Goal: Check status

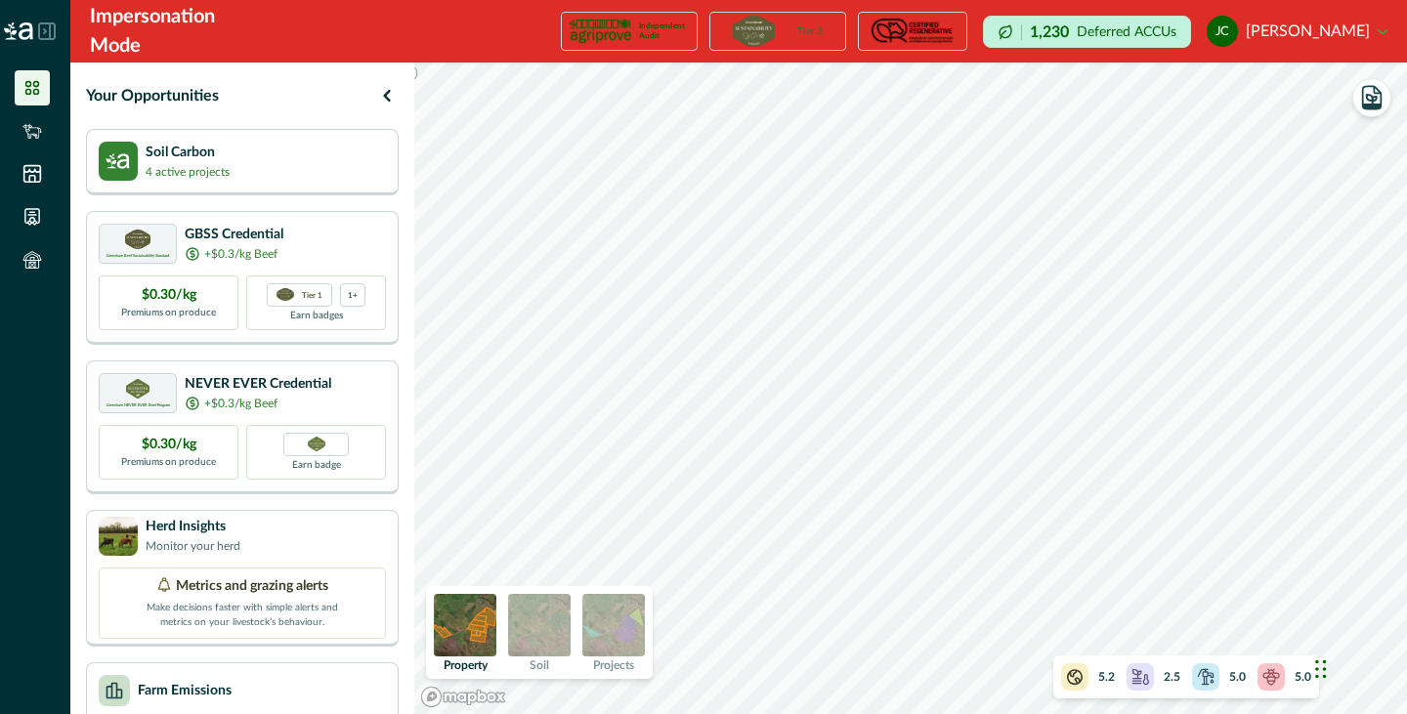
click at [645, 631] on img at bounding box center [613, 625] width 63 height 63
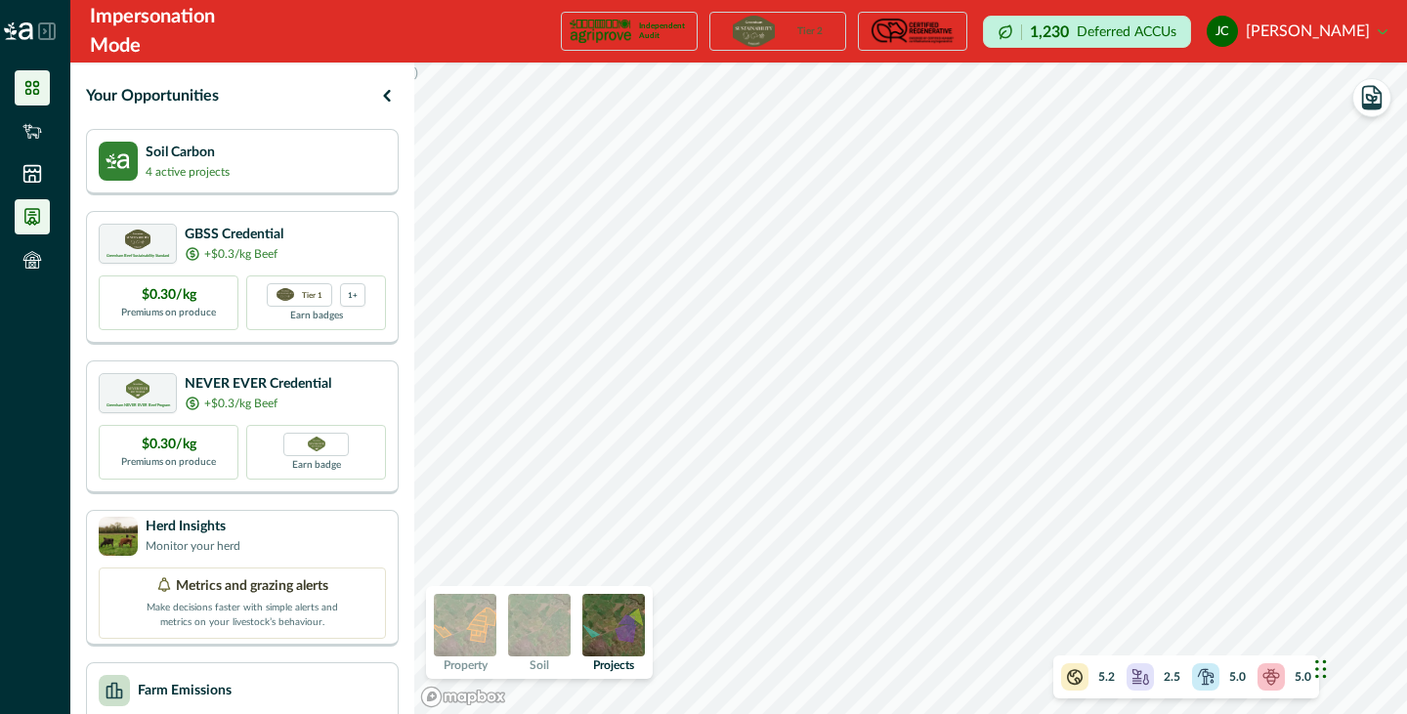
click at [29, 212] on icon at bounding box center [32, 217] width 14 height 16
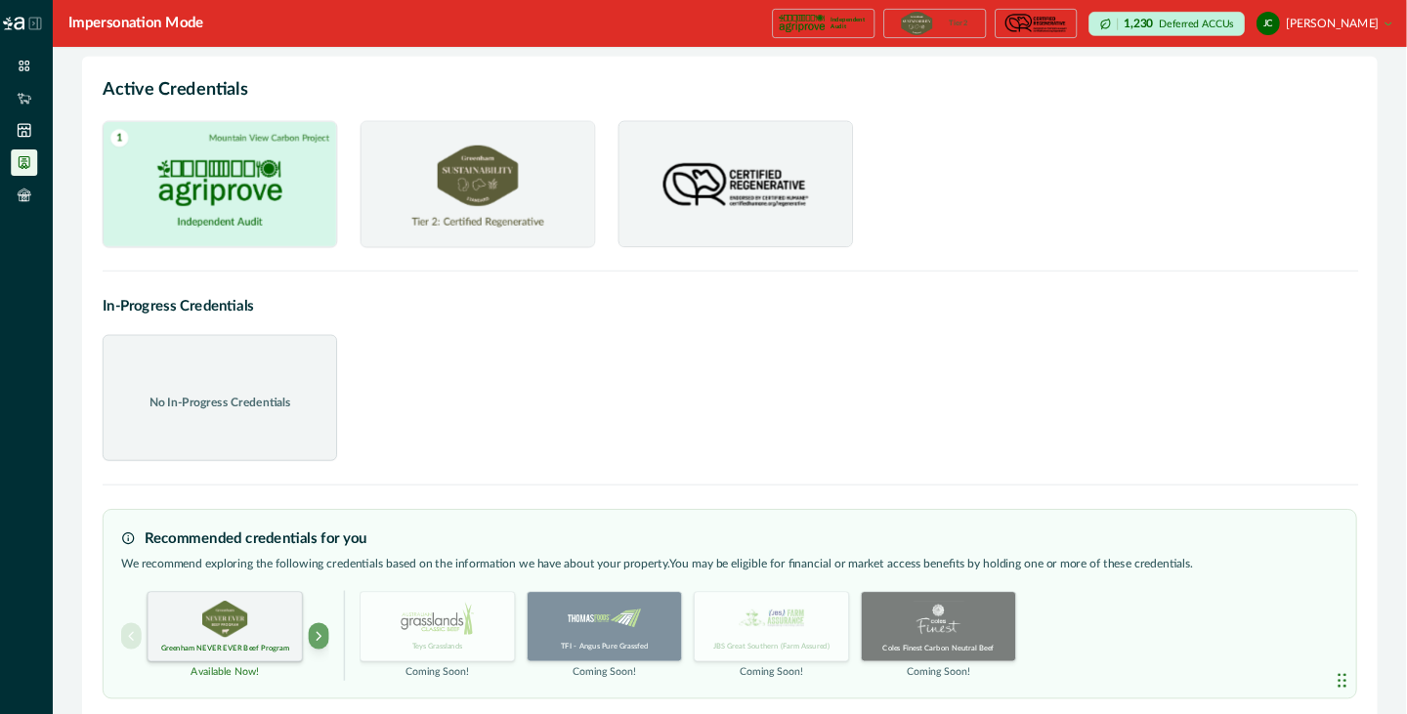
scroll to position [8, 0]
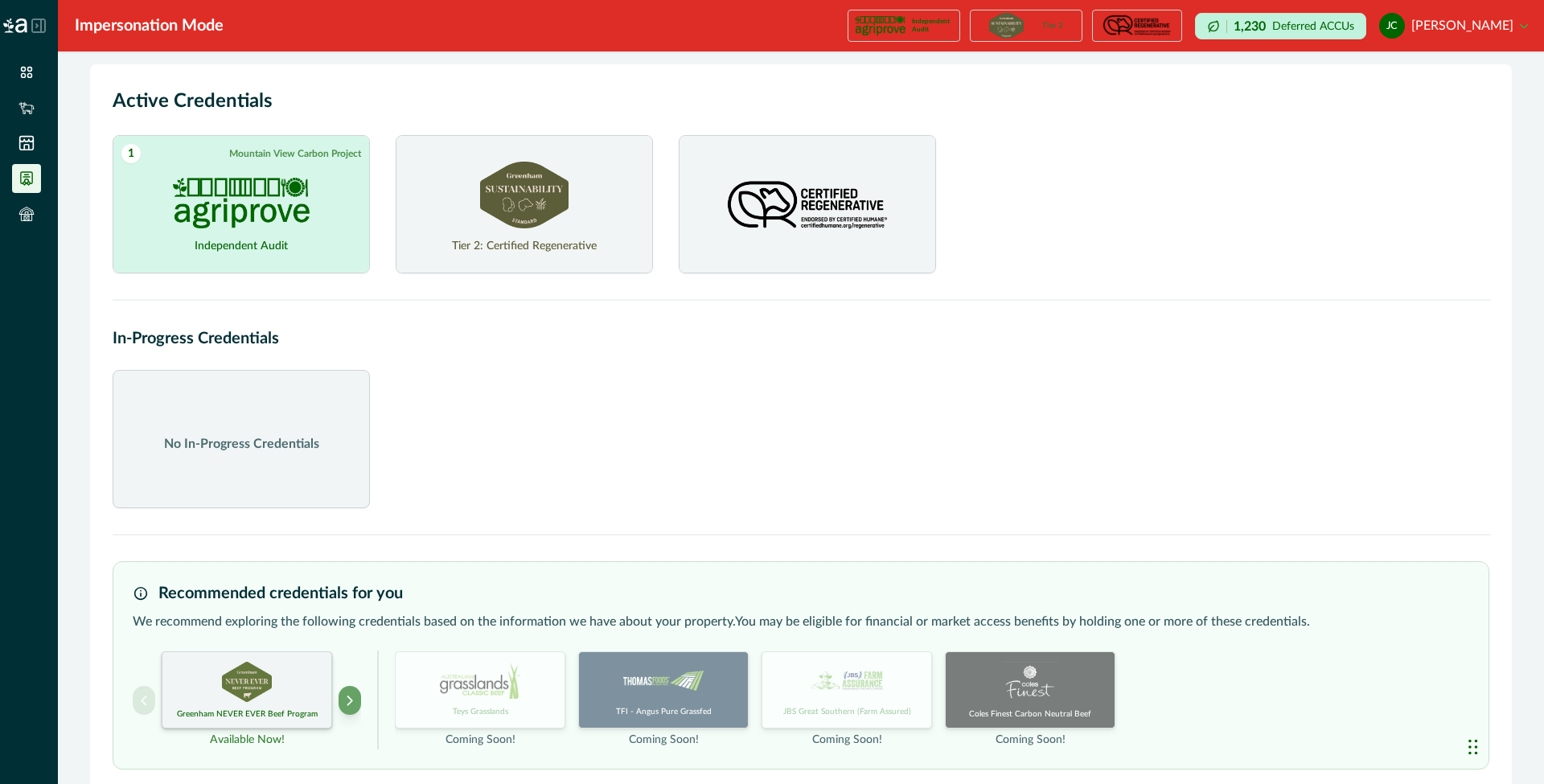
click at [230, 185] on img at bounding box center [241, 203] width 137 height 51
click at [199, 235] on link "View credentials on Document Hub" at bounding box center [239, 243] width 153 height 15
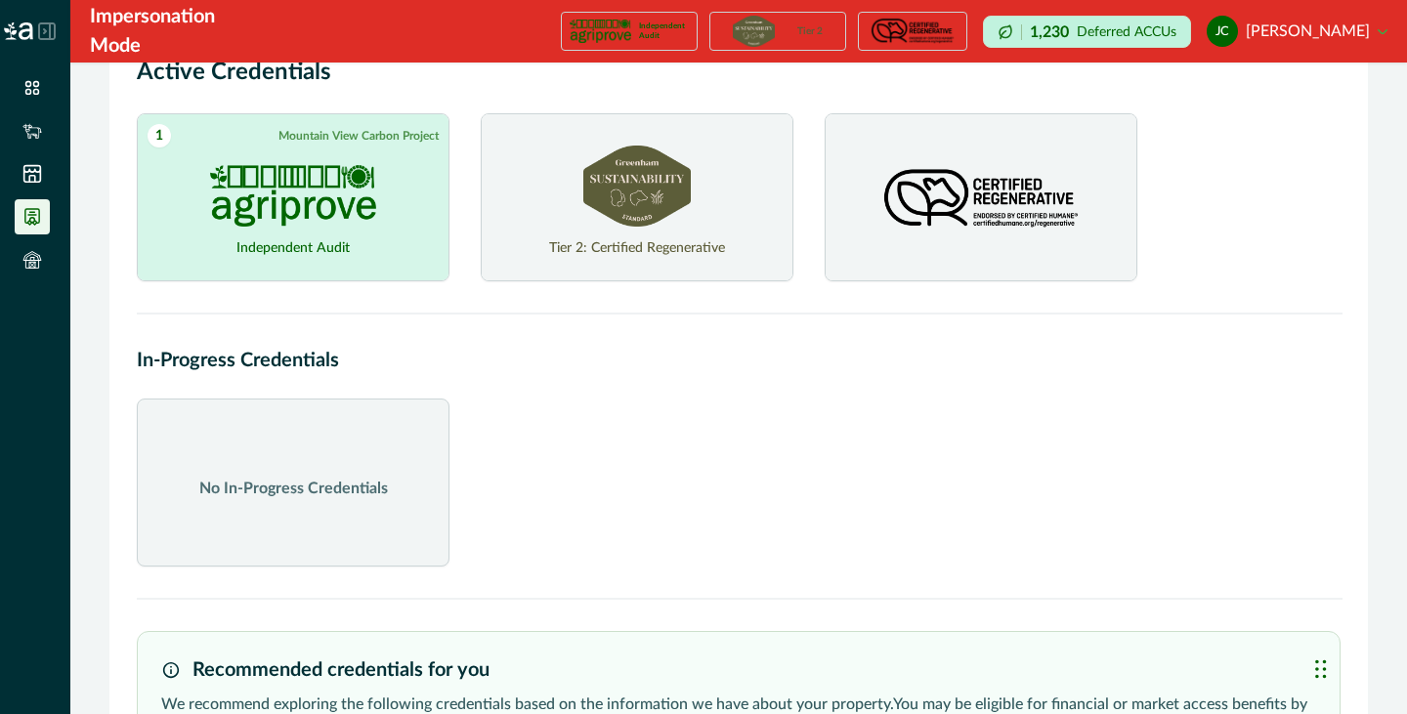
scroll to position [0, 0]
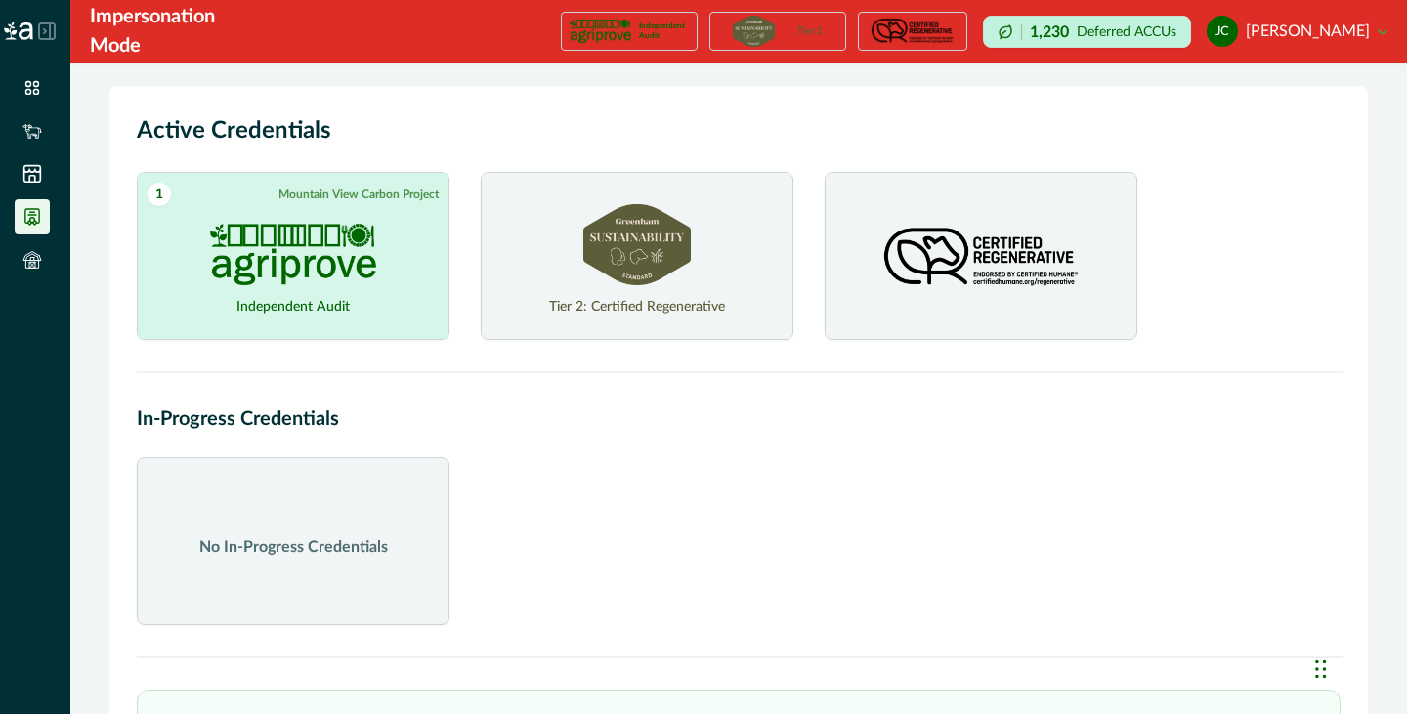
click at [277, 270] on img at bounding box center [293, 255] width 166 height 62
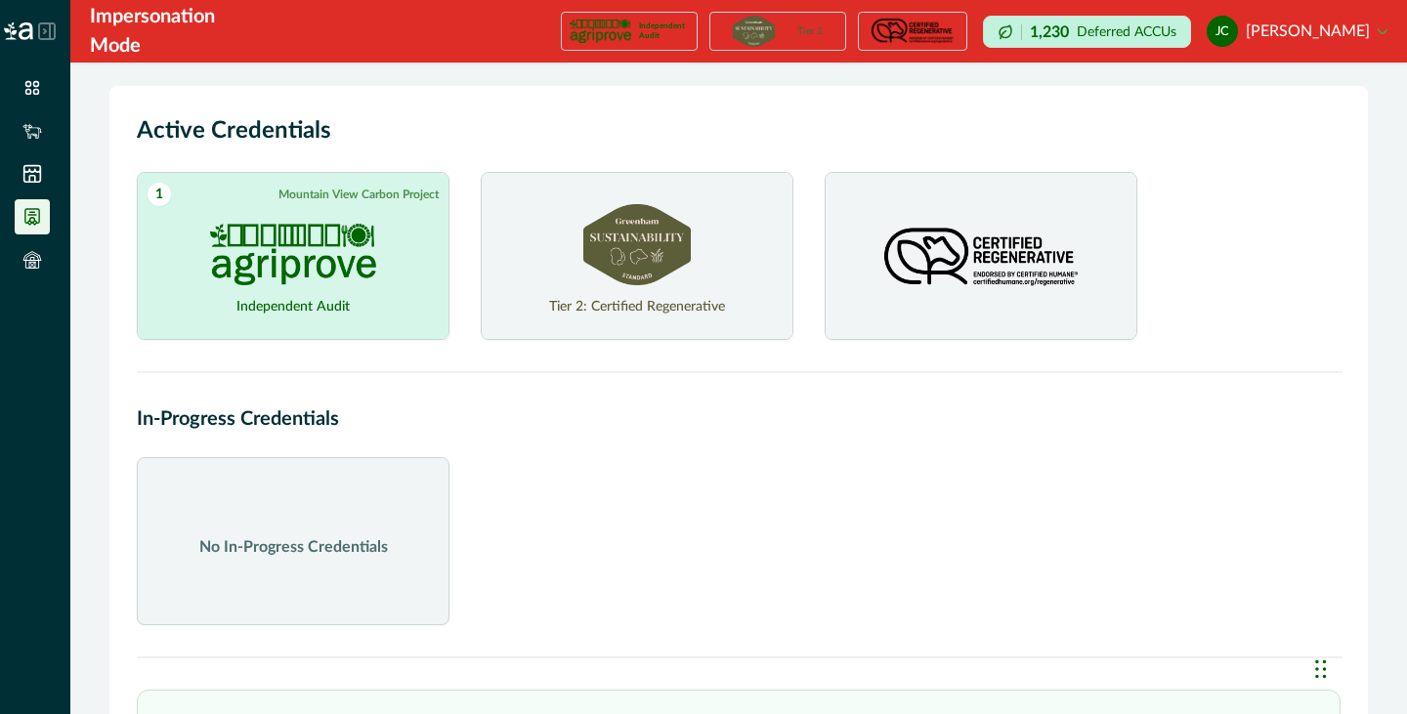
click at [668, 250] on img at bounding box center [637, 244] width 108 height 81
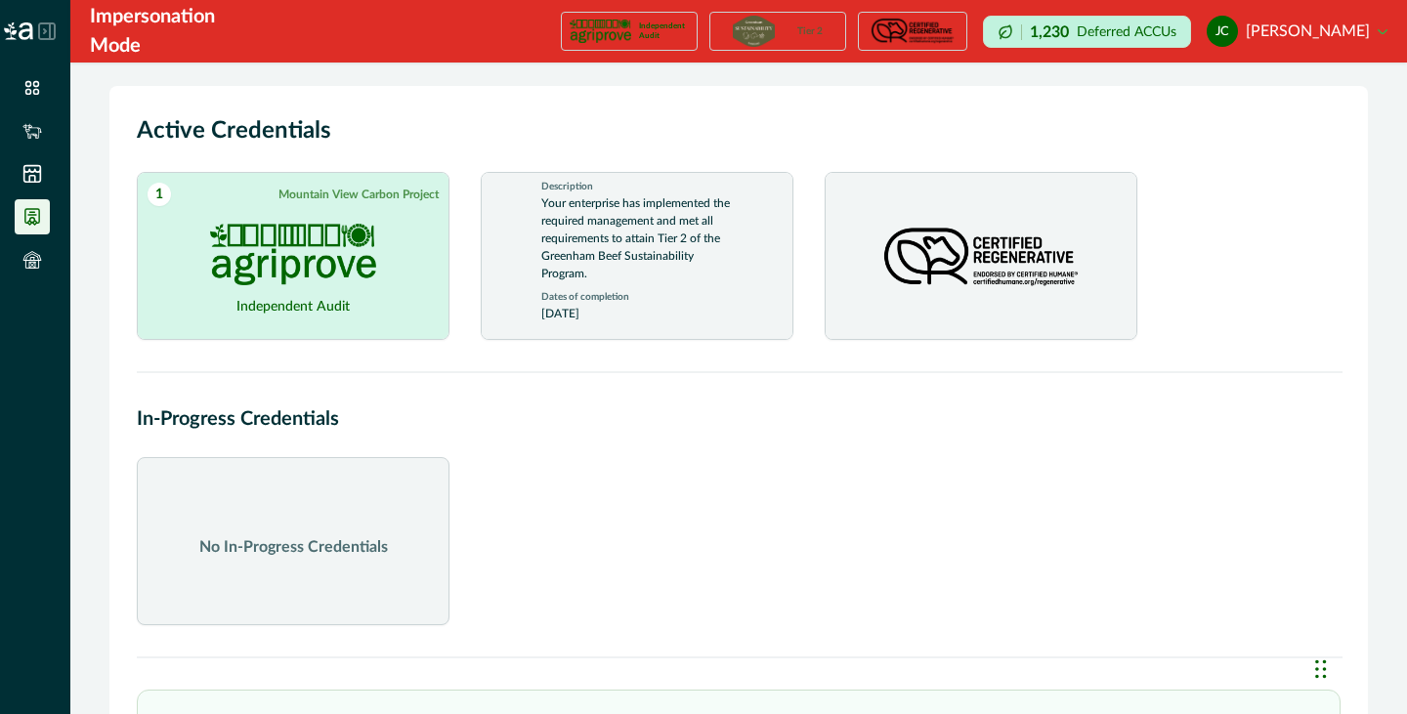
scroll to position [37, 0]
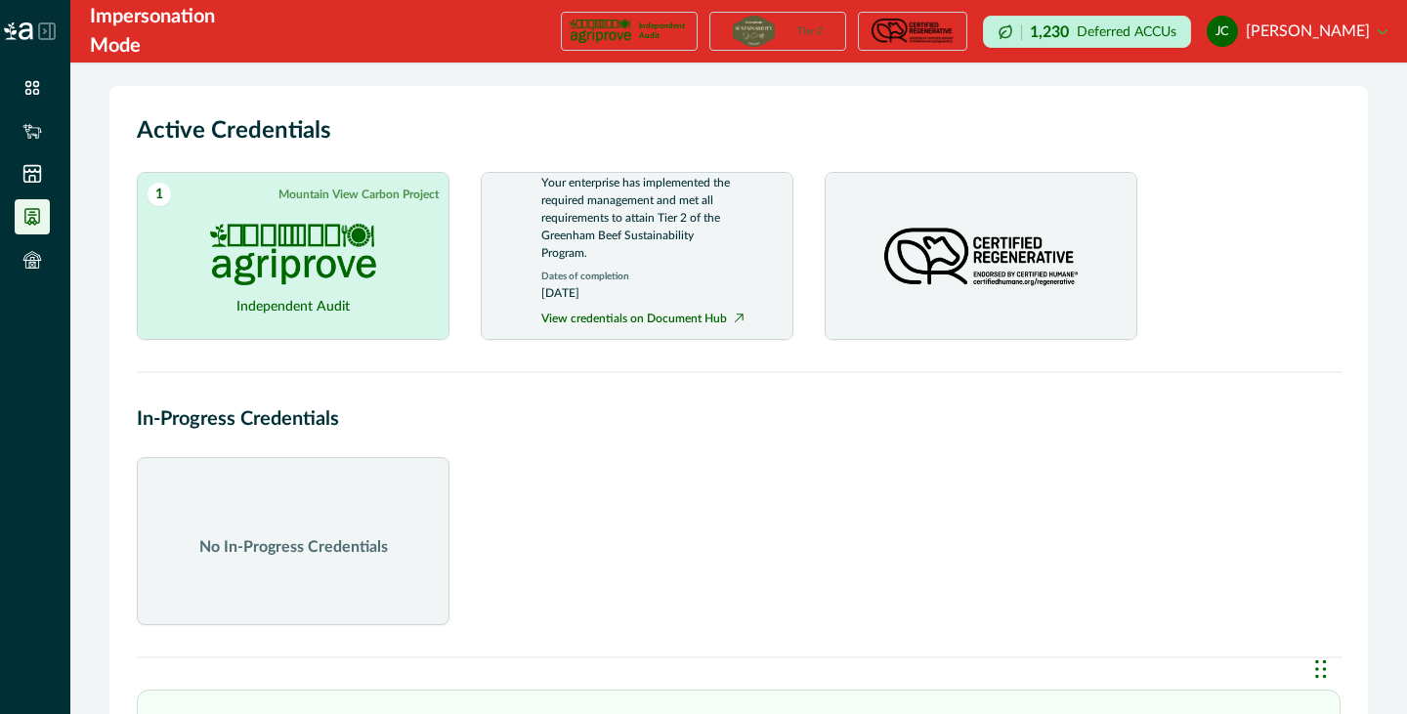
click at [1044, 259] on img at bounding box center [981, 258] width 207 height 108
click at [994, 265] on img at bounding box center [981, 258] width 207 height 108
click at [725, 276] on div "Dates of completion [DATE]" at bounding box center [637, 287] width 192 height 32
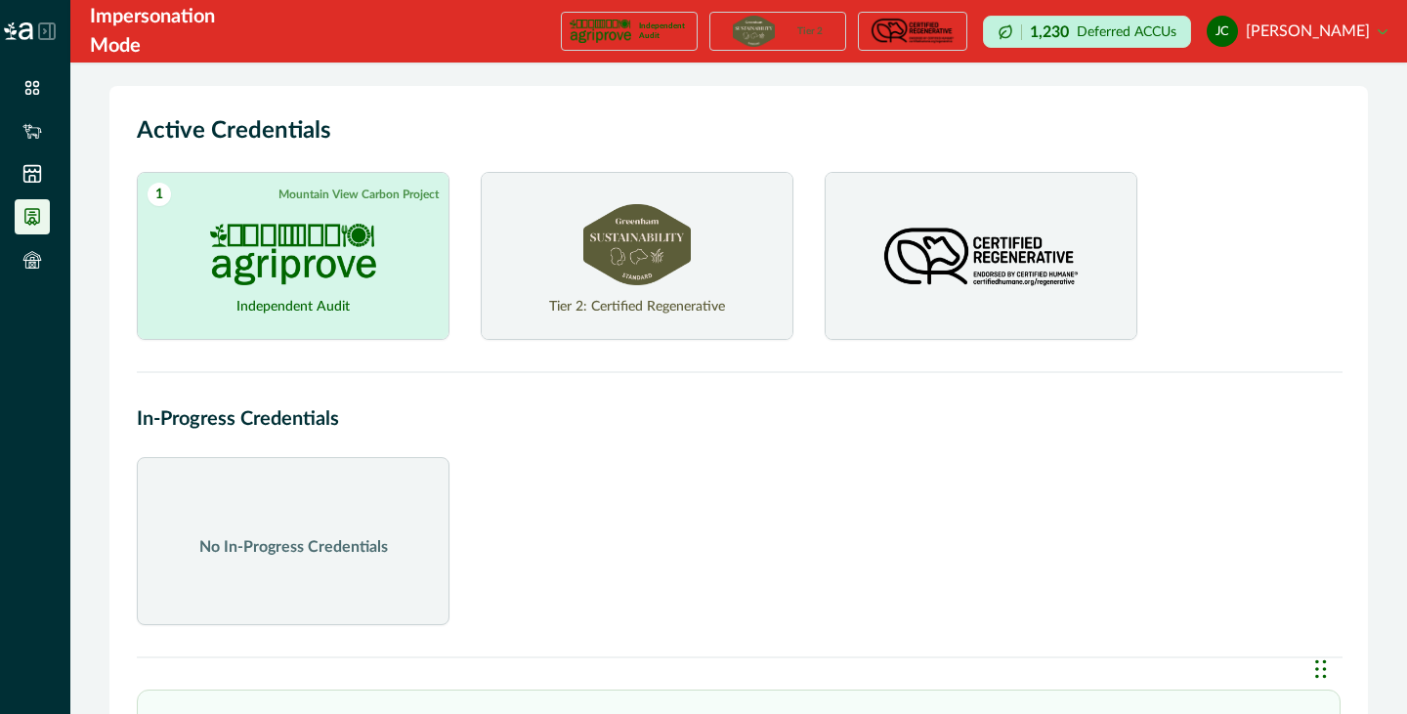
click at [752, 264] on div "Tier 2: Certified Regenerative" at bounding box center [637, 256] width 254 height 166
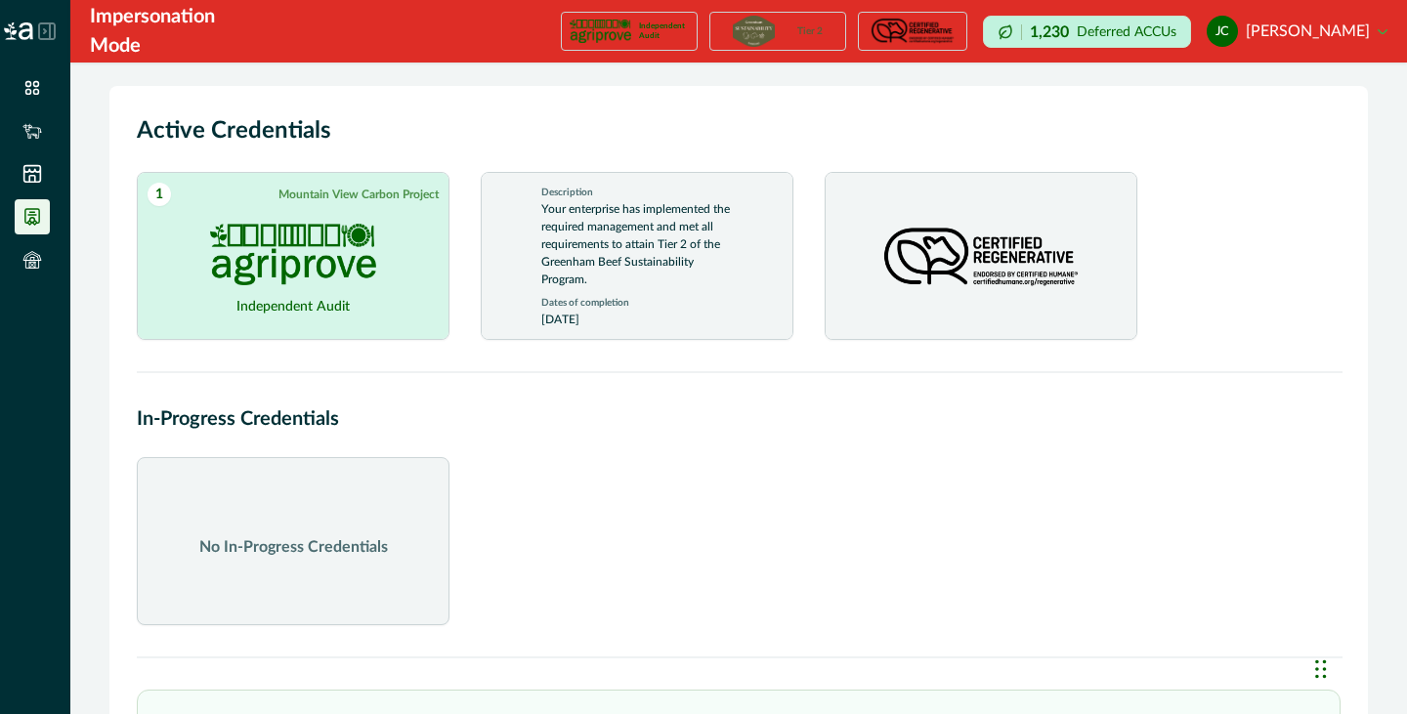
scroll to position [37, 0]
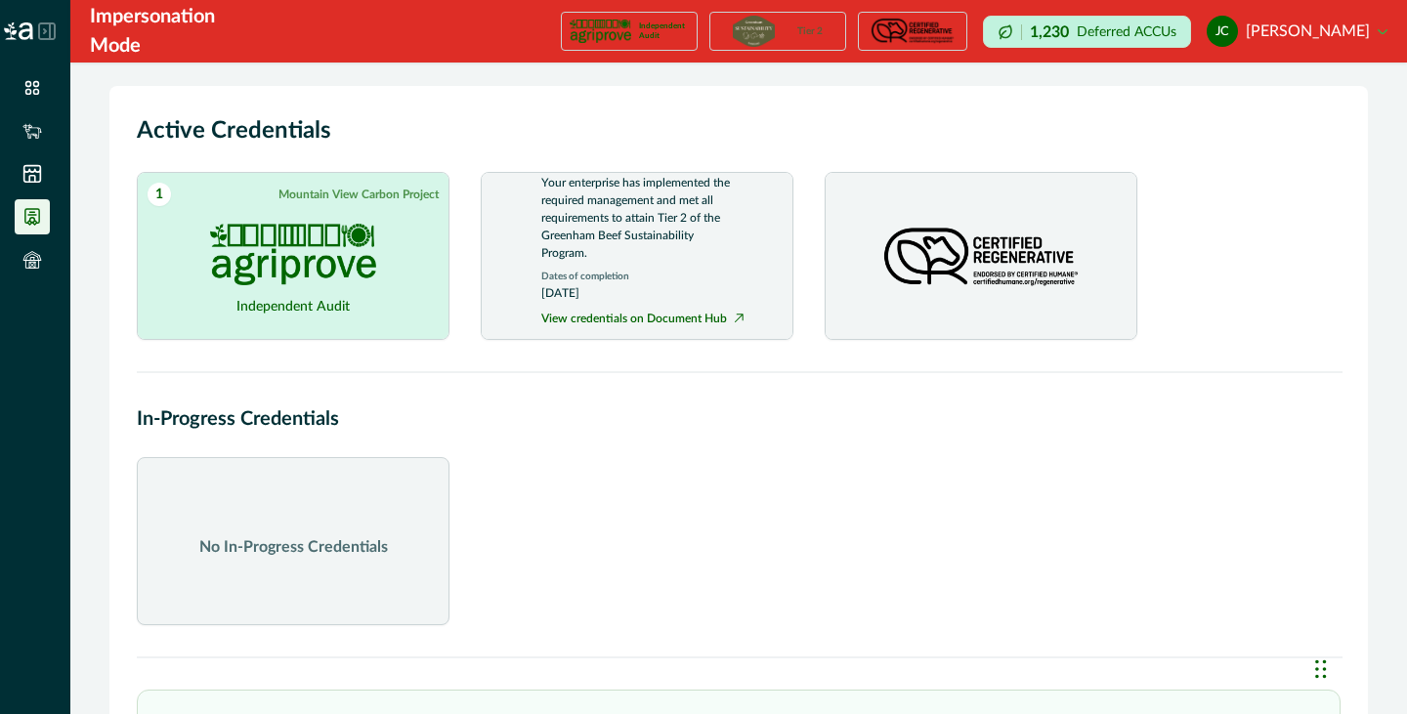
click at [949, 212] on img at bounding box center [981, 258] width 207 height 108
click at [751, 261] on div "Description Your enterprise has implemented the required management and met all…" at bounding box center [637, 250] width 311 height 154
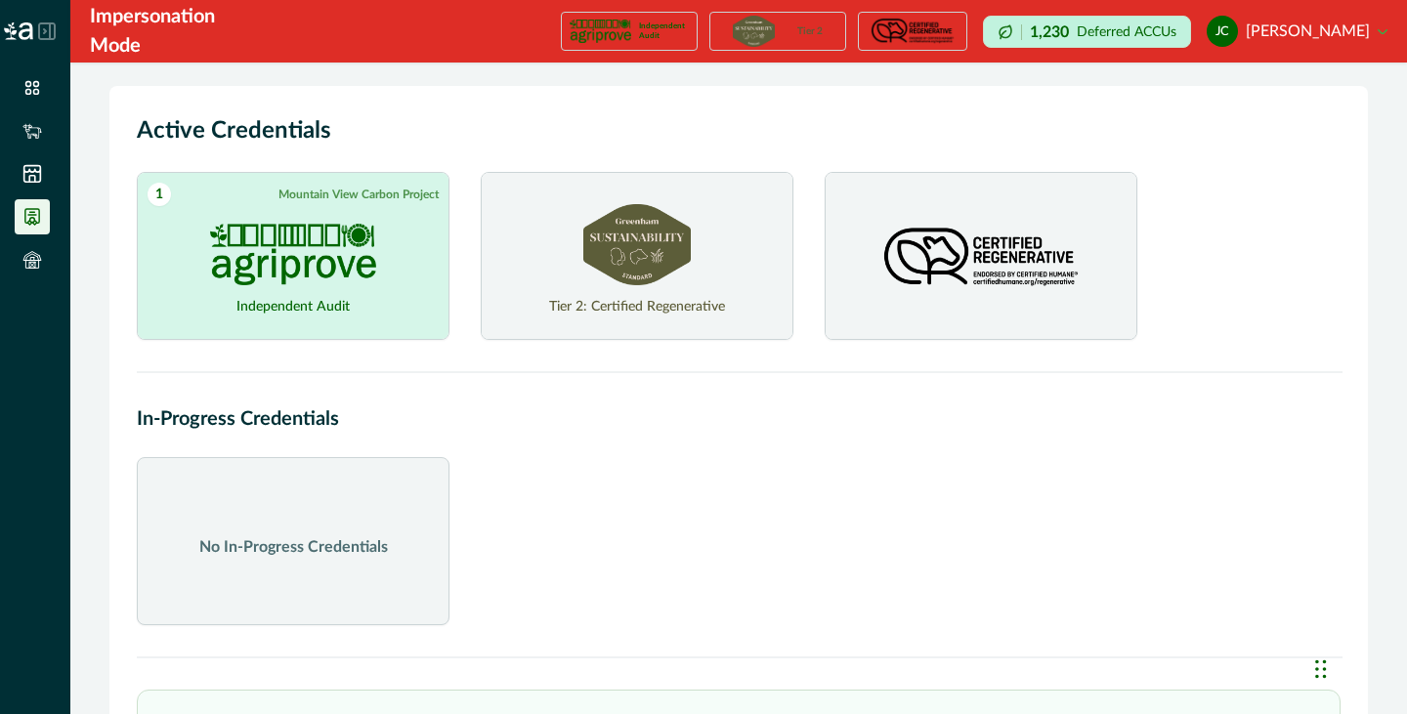
click at [751, 261] on div "Tier 2: Certified Regenerative" at bounding box center [637, 256] width 254 height 166
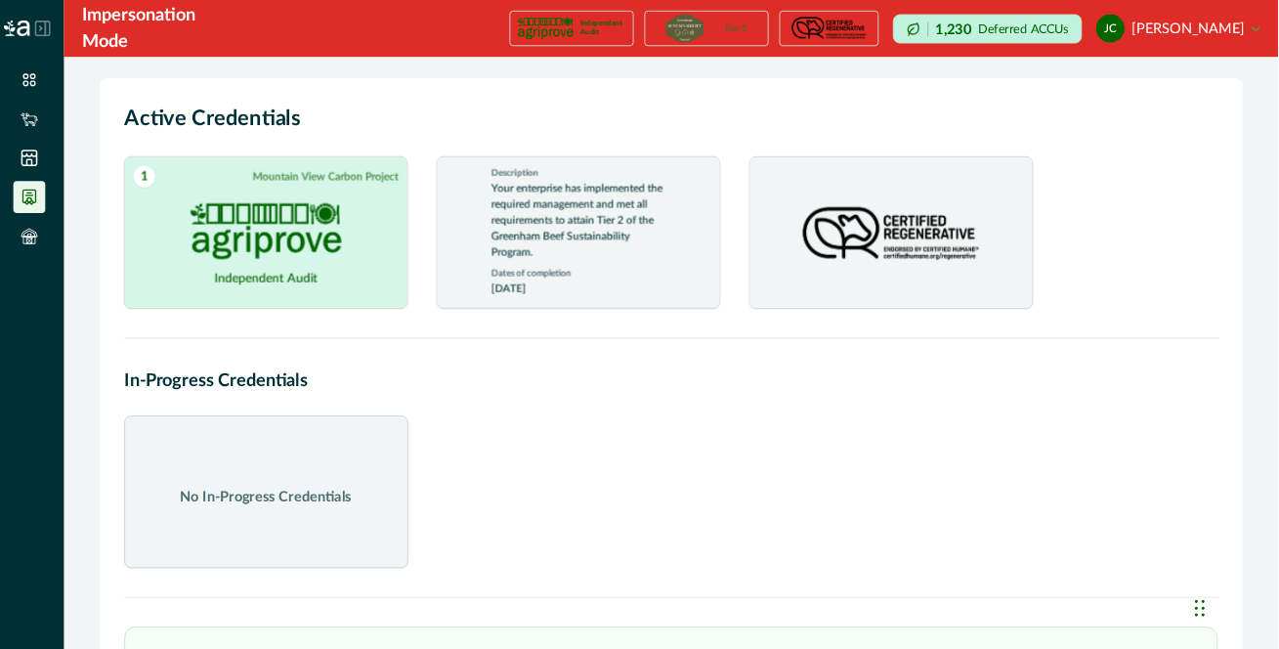
scroll to position [12, 0]
click at [1215, 340] on div "Active Credentials 1 Mountain View Carbon Project Independent Audit Mountain Vi…" at bounding box center [738, 540] width 1259 height 908
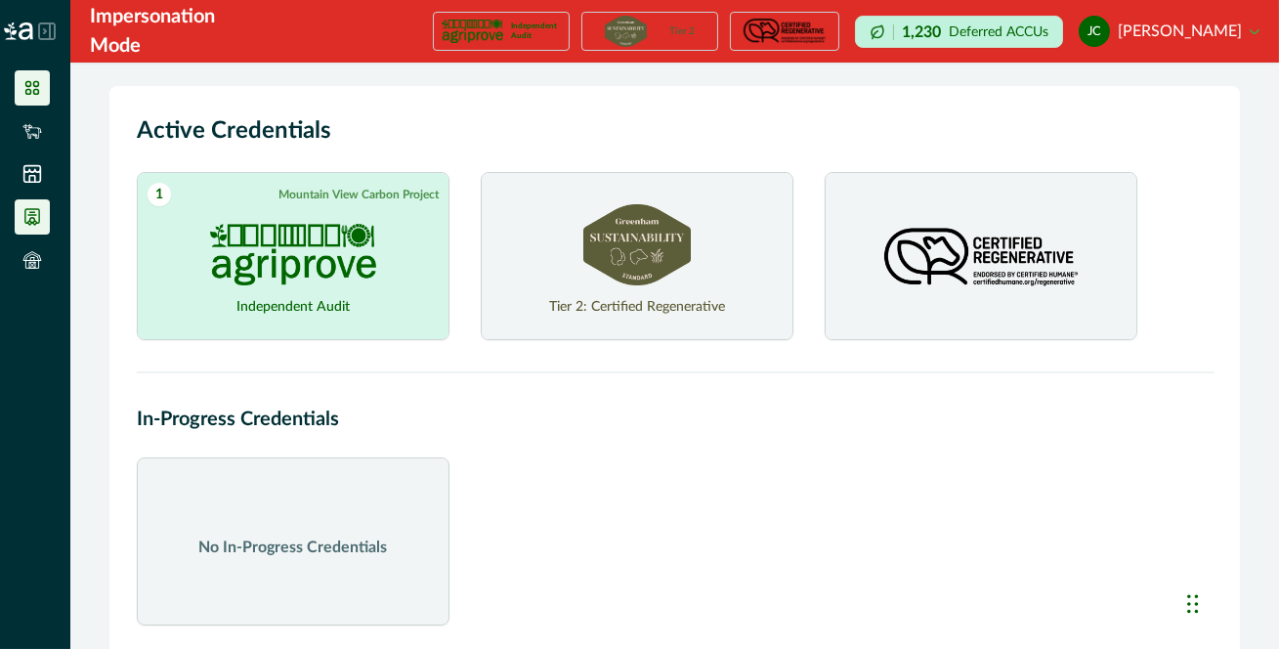
click at [28, 91] on icon at bounding box center [32, 88] width 20 height 20
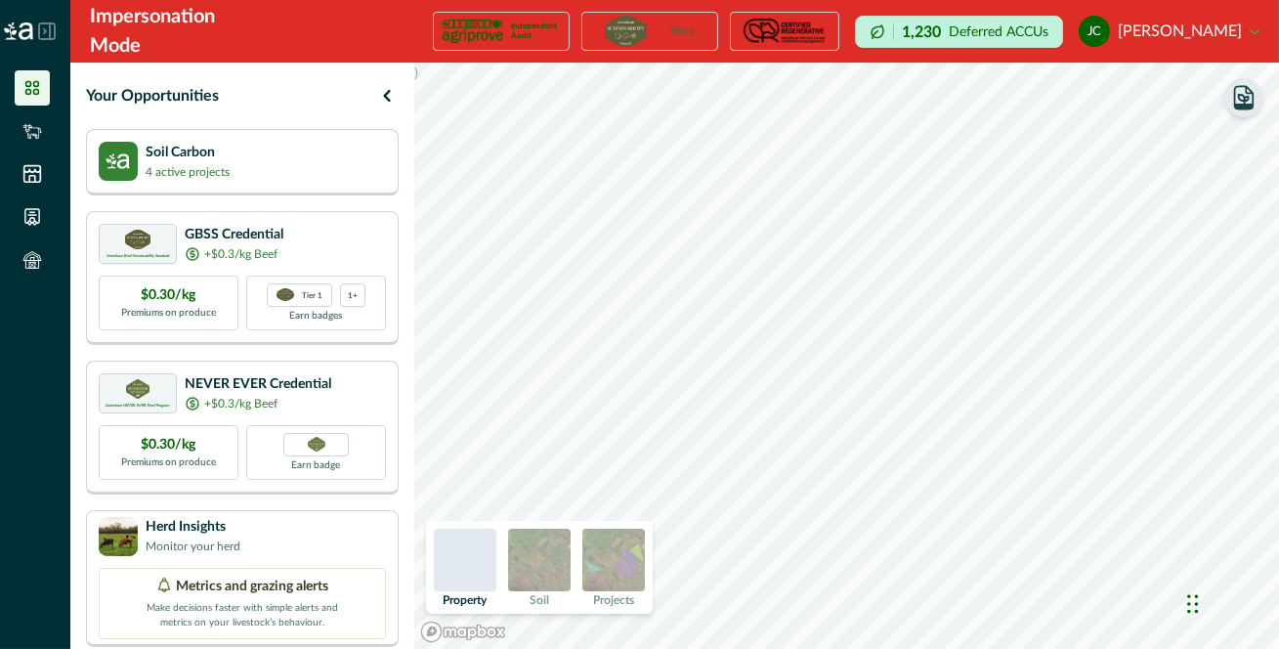
click at [1237, 103] on icon "button" at bounding box center [1243, 97] width 27 height 27
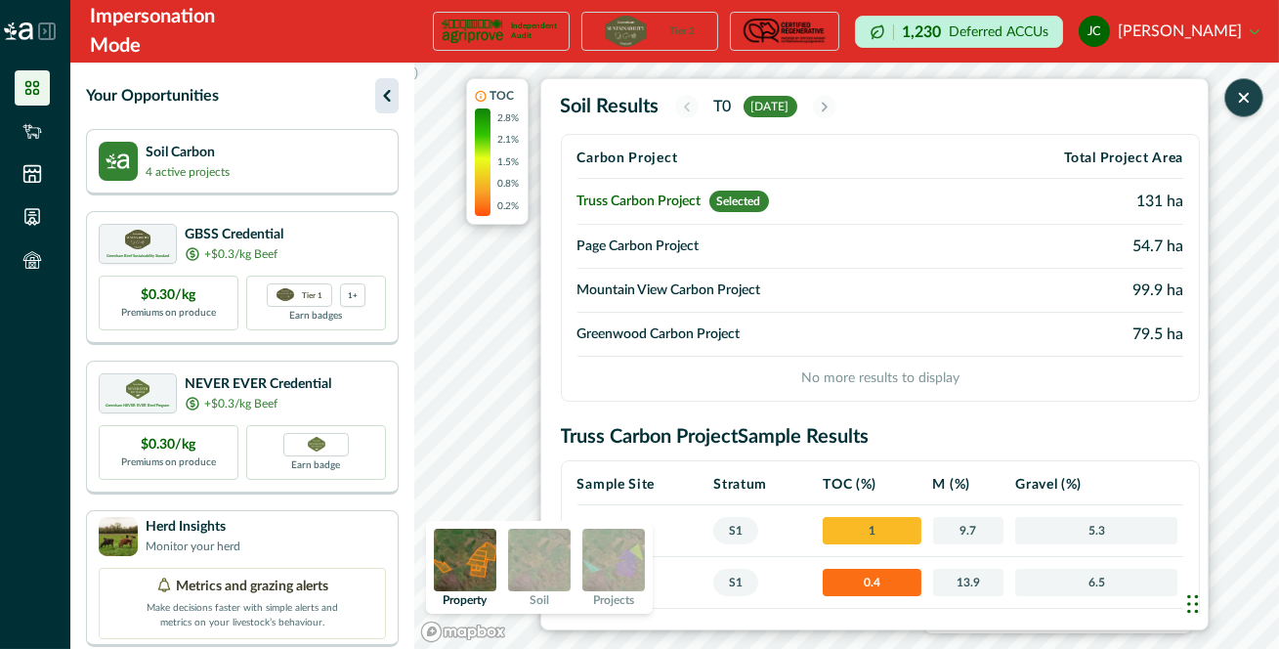
click at [381, 89] on icon "button" at bounding box center [386, 95] width 23 height 23
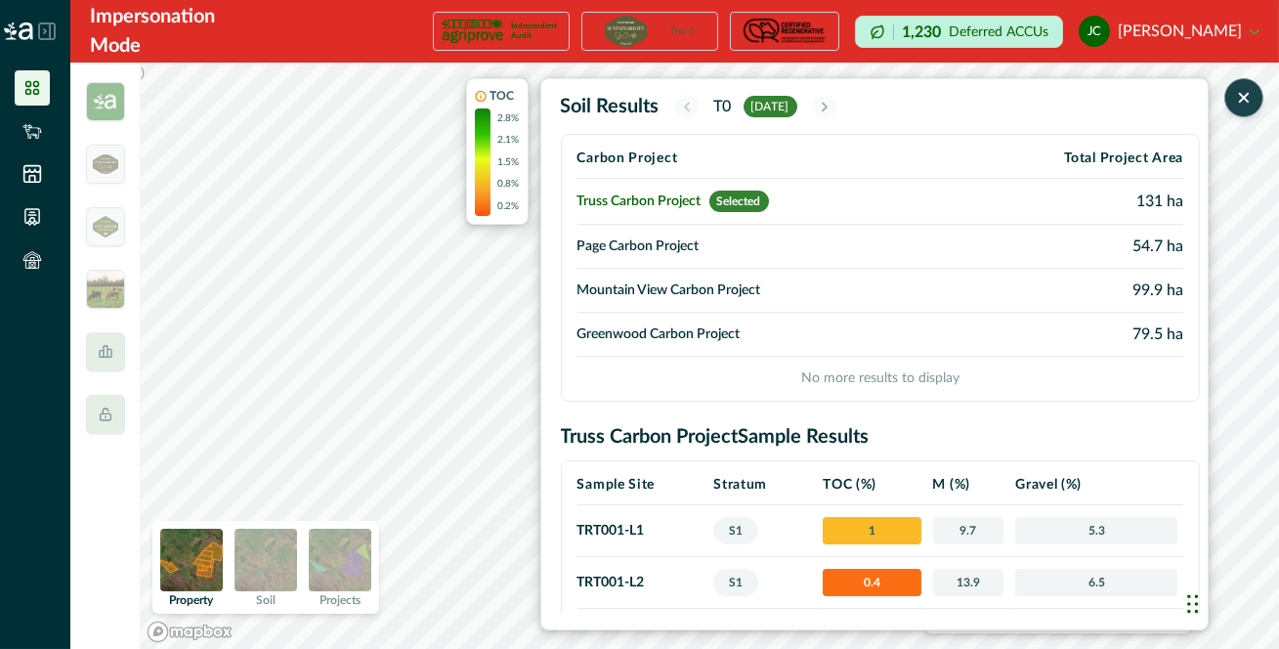
click at [1163, 244] on td "54.7 ha" at bounding box center [1067, 247] width 233 height 44
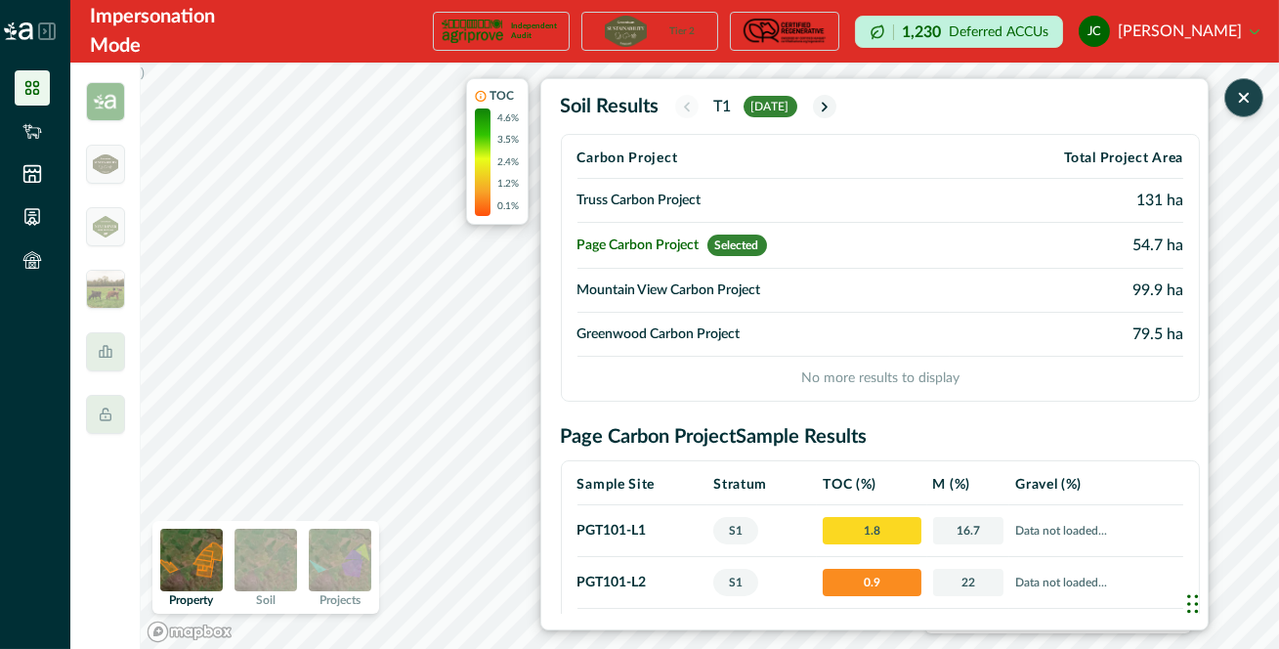
click at [1154, 281] on td "99.9 ha" at bounding box center [1067, 291] width 234 height 44
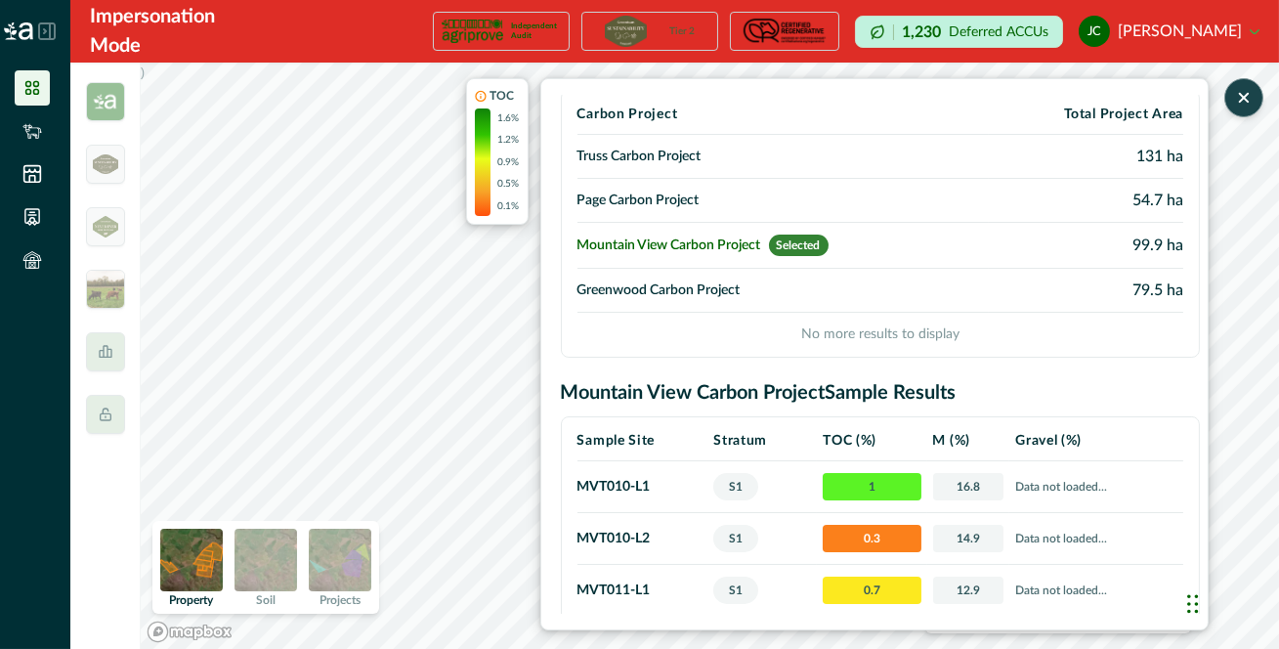
scroll to position [44, 0]
